Goal: Find contact information: Find contact information

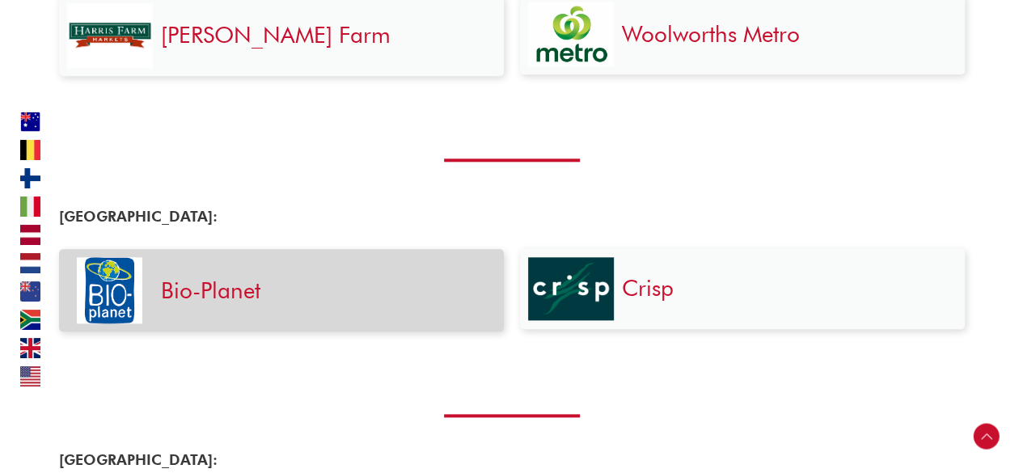
scroll to position [808, 0]
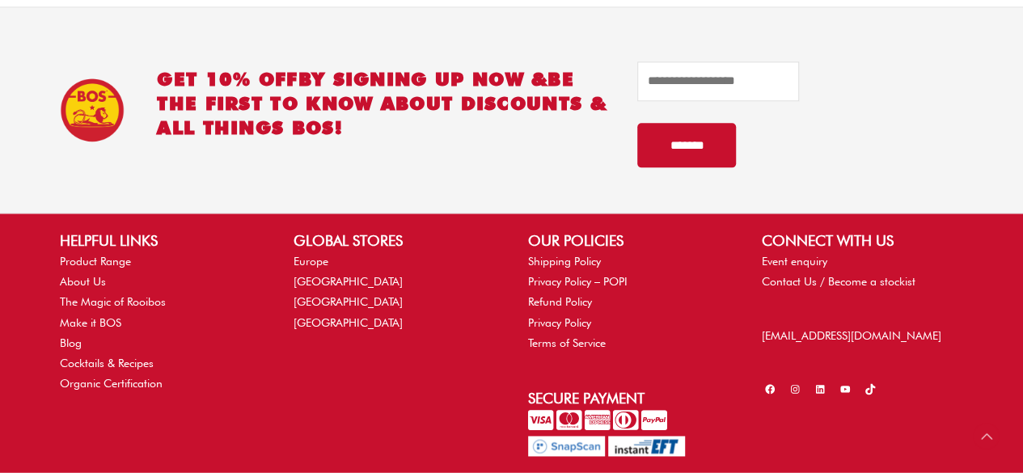
scroll to position [4059, 0]
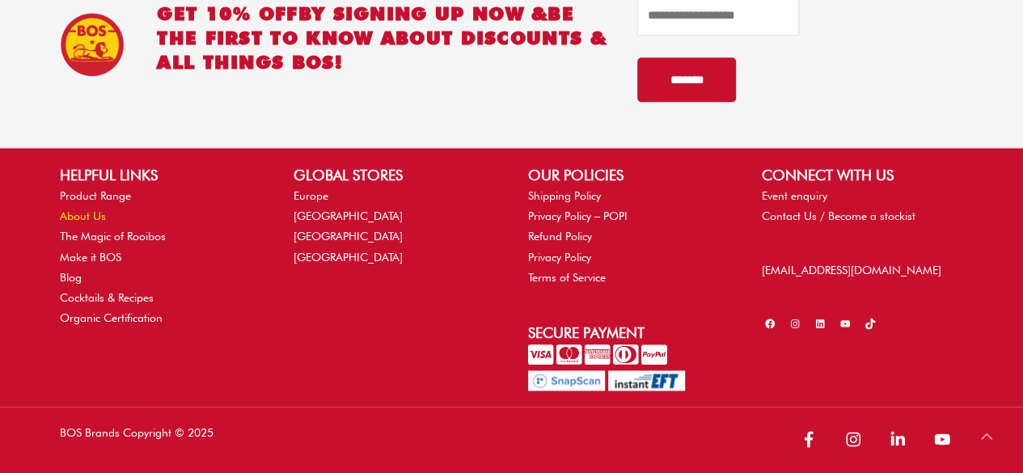
click at [99, 211] on link "About Us" at bounding box center [83, 215] width 46 height 13
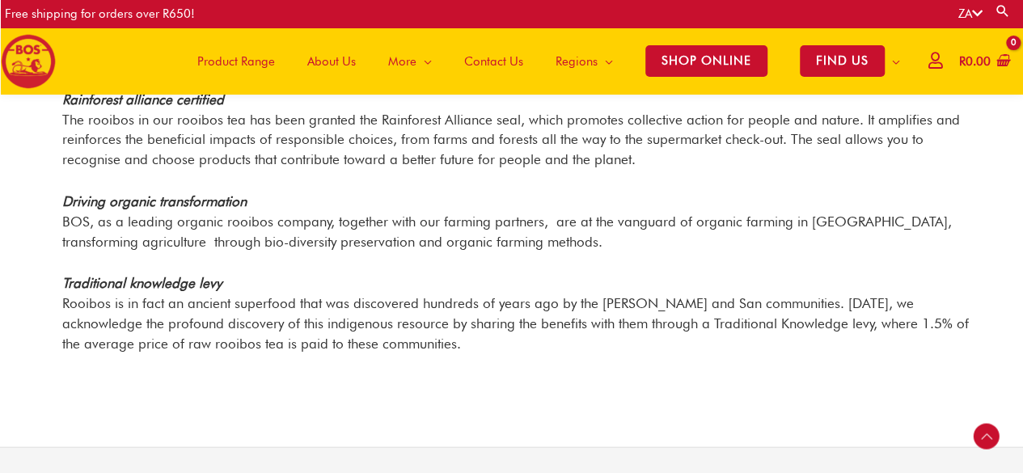
scroll to position [2149, 0]
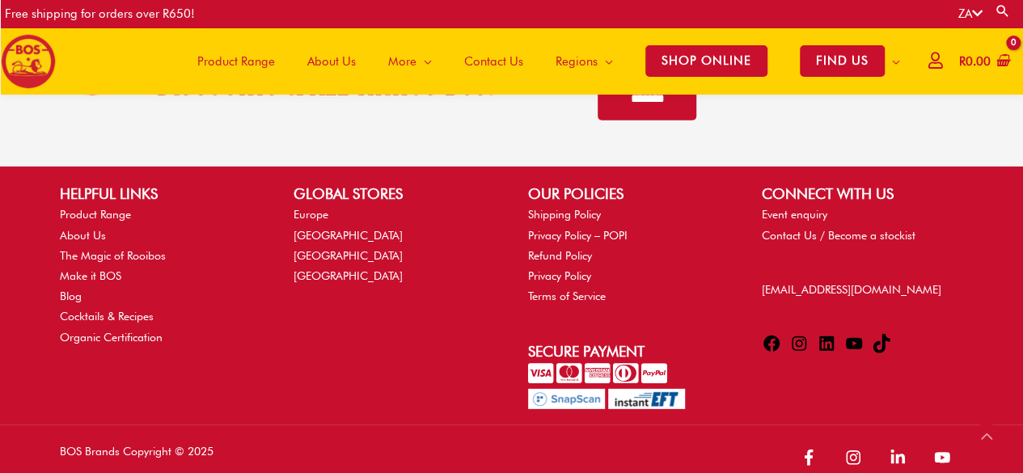
click at [490, 61] on span "Contact Us" at bounding box center [493, 61] width 59 height 48
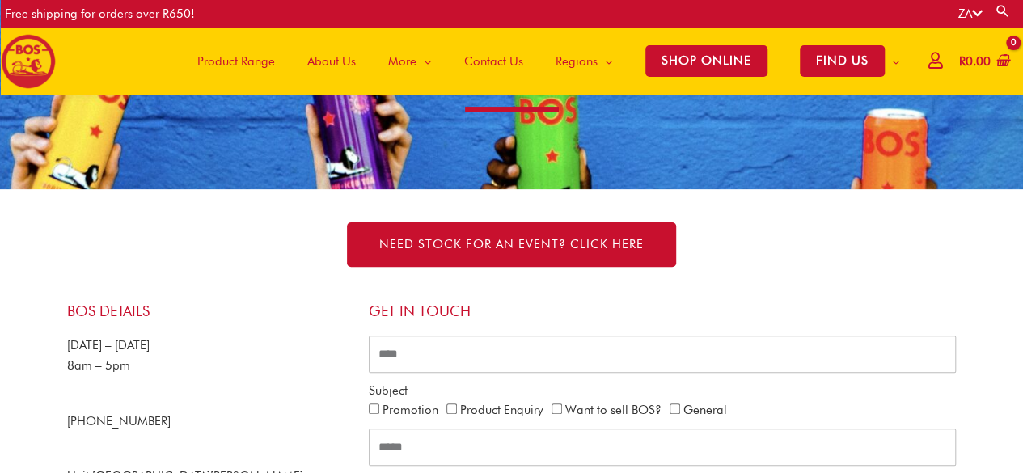
scroll to position [396, 0]
